Goal: Information Seeking & Learning: Learn about a topic

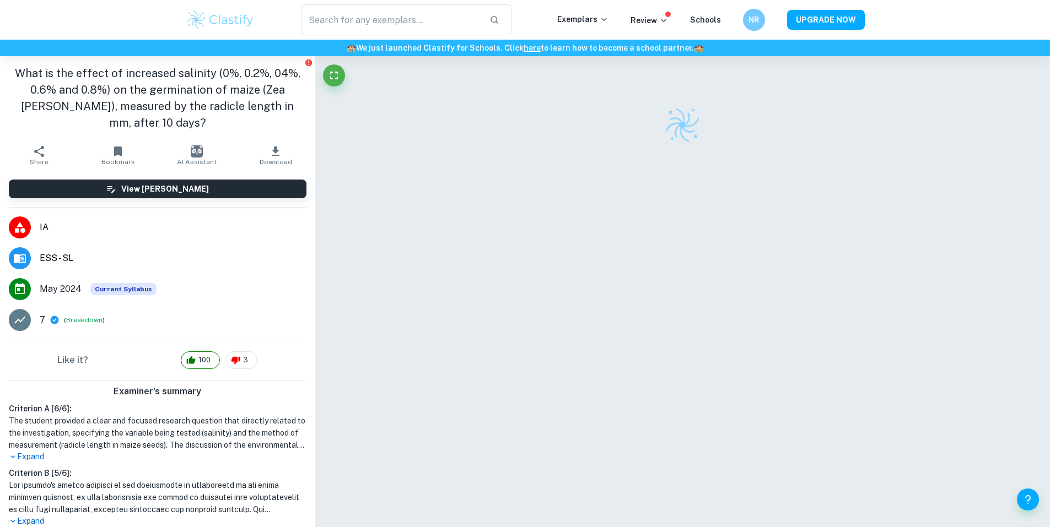
click at [233, 26] on img at bounding box center [221, 20] width 70 height 22
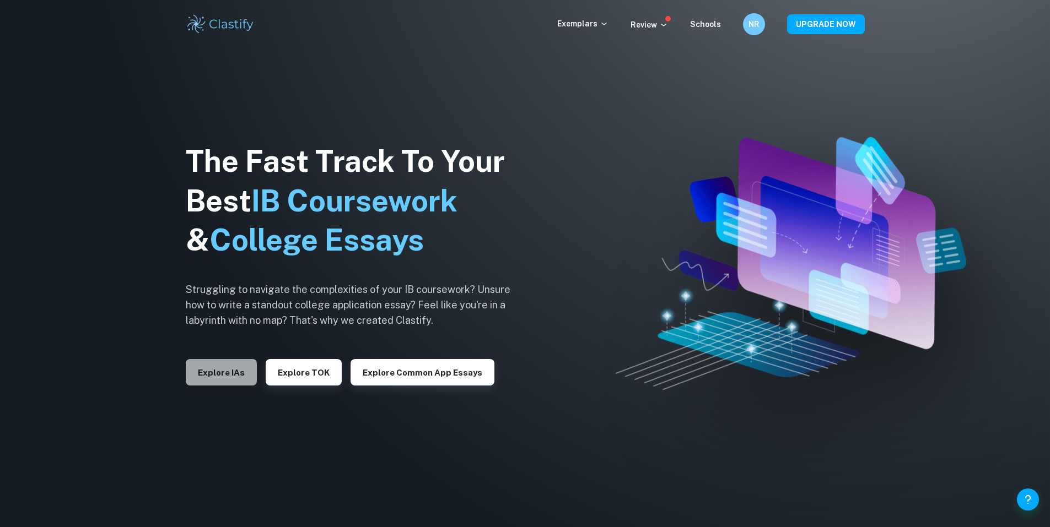
click at [247, 373] on button "Explore IAs" at bounding box center [221, 372] width 71 height 26
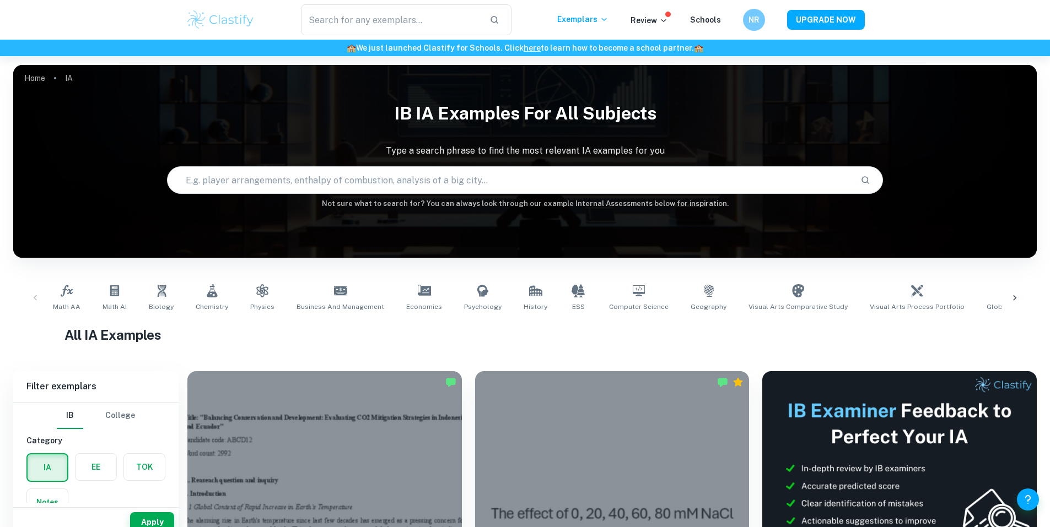
click at [546, 186] on input "text" at bounding box center [509, 180] width 684 height 31
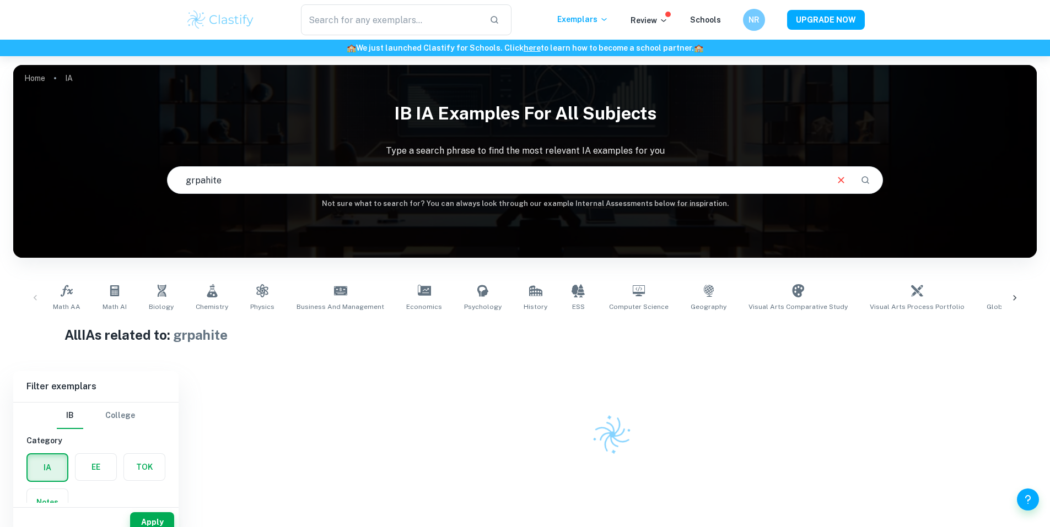
click at [308, 170] on input "grpahite" at bounding box center [496, 180] width 659 height 31
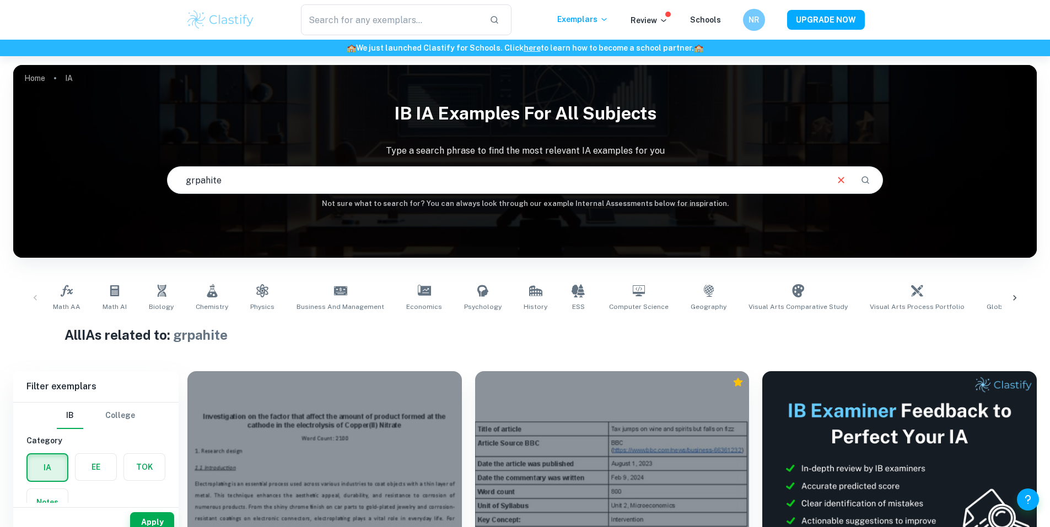
click at [308, 170] on input "grpahite" at bounding box center [496, 180] width 659 height 31
type input "graphite"
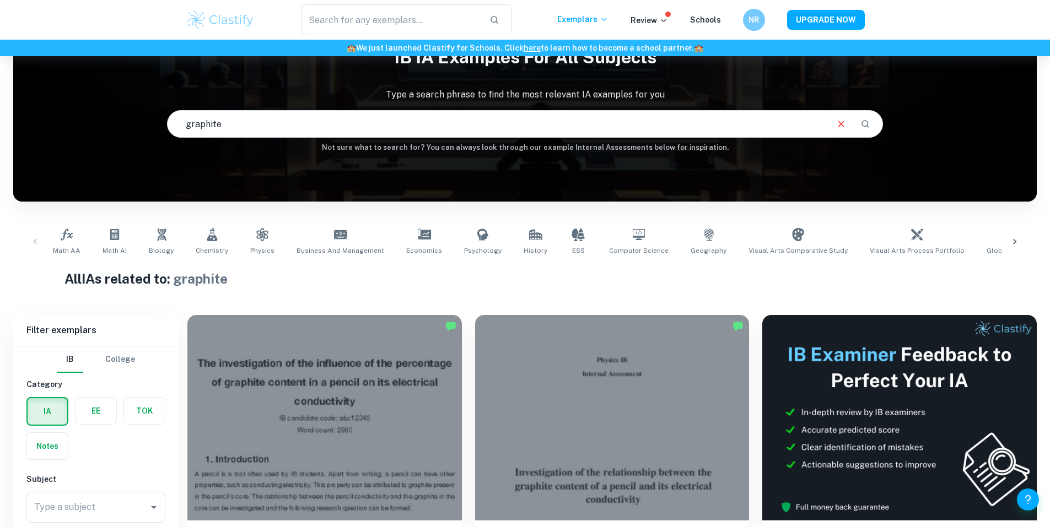
scroll to position [218, 0]
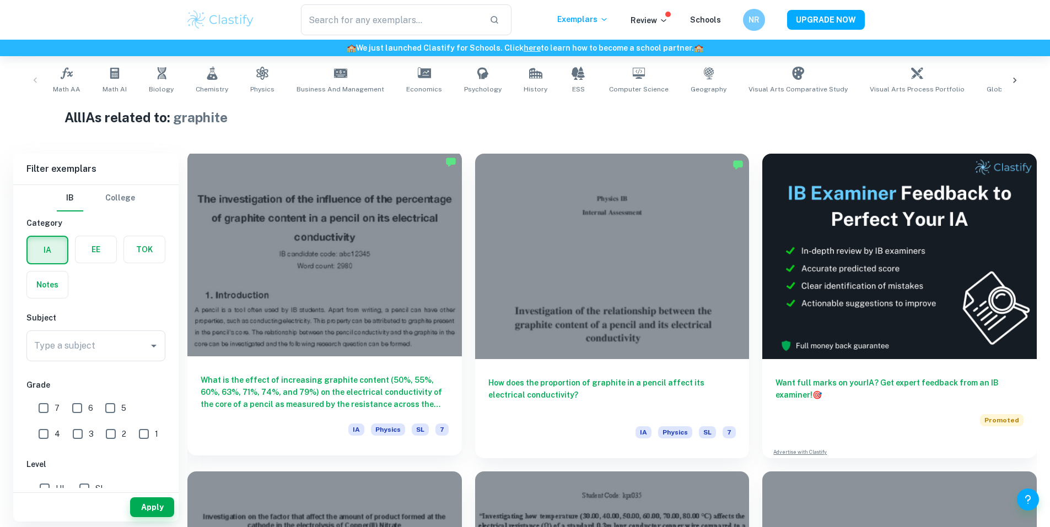
click at [256, 374] on h6 "What is the effect of increasing graphite content (50%, 55%, 60%, 63%, 71%, 74%…" at bounding box center [325, 392] width 248 height 36
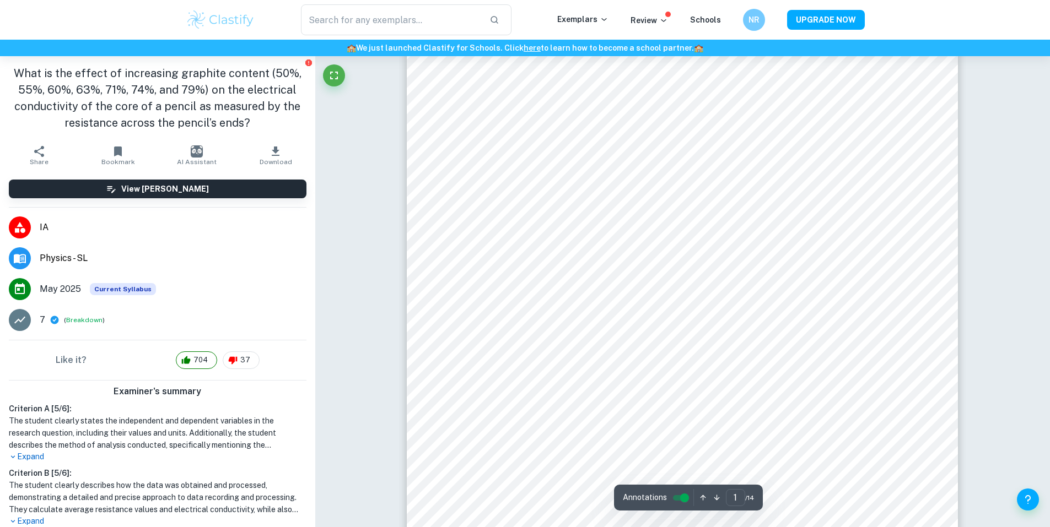
scroll to position [107, 0]
